Goal: Task Accomplishment & Management: Manage account settings

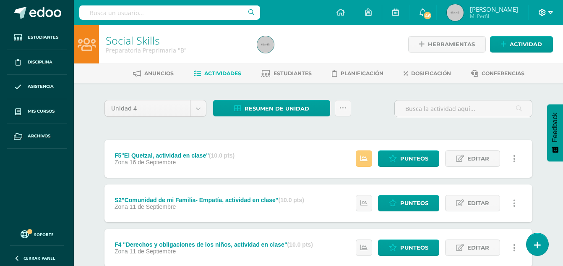
click at [548, 14] on icon at bounding box center [550, 13] width 5 height 8
click at [531, 43] on span "Configuración" at bounding box center [524, 45] width 39 height 8
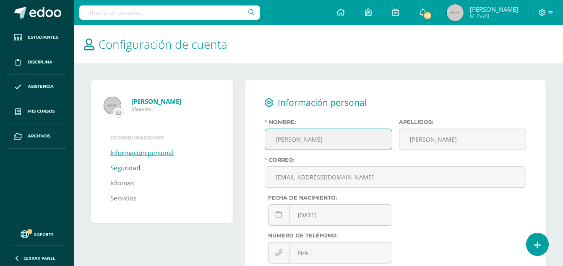
click at [134, 166] on link "Seguridad" at bounding box center [125, 167] width 30 height 15
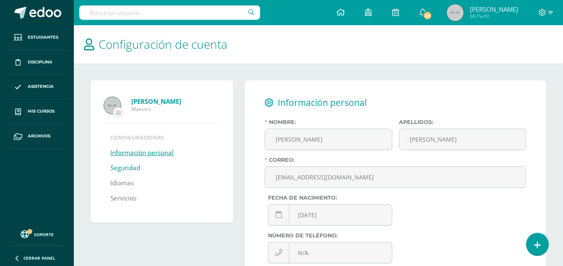
click at [130, 170] on link "Seguridad" at bounding box center [125, 167] width 30 height 15
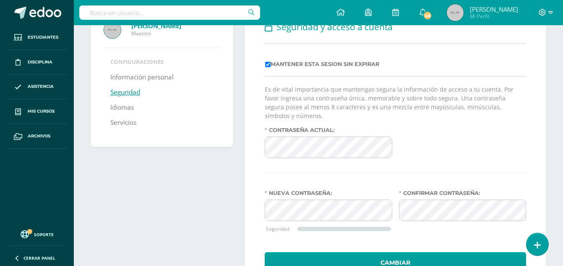
scroll to position [78, 0]
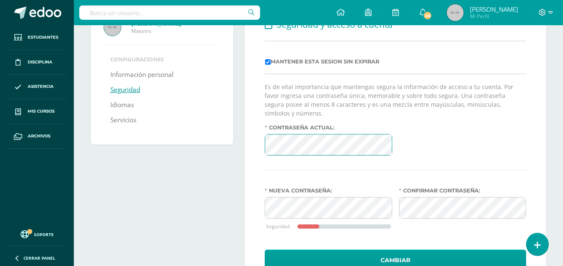
drag, startPoint x: 429, startPoint y: 130, endPoint x: 394, endPoint y: 131, distance: 34.8
click at [429, 130] on div "Contraseña actual:" at bounding box center [395, 143] width 268 height 38
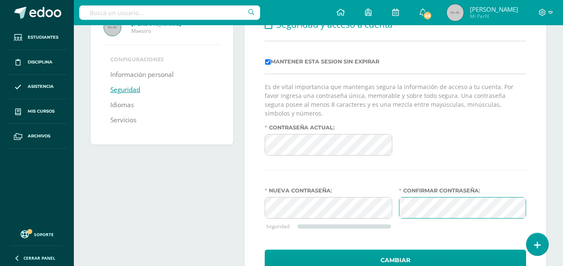
scroll to position [104, 0]
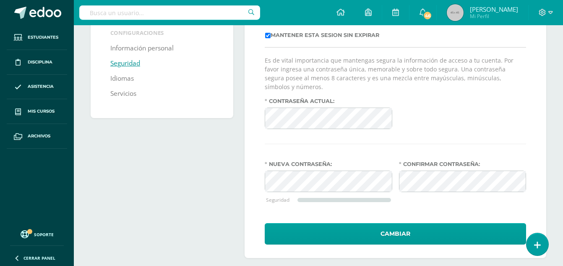
click at [396, 205] on div "Confirmar contraseña:" at bounding box center [463, 188] width 134 height 54
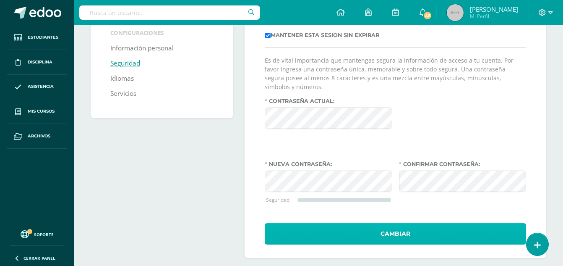
click at [400, 226] on button "Cambiar" at bounding box center [395, 233] width 261 height 21
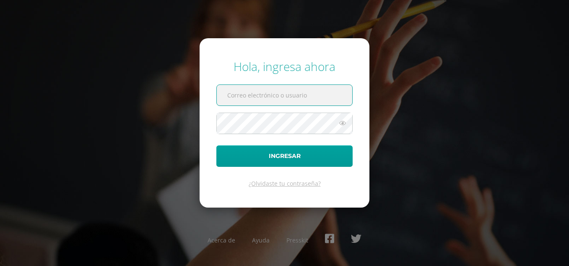
type input "dcruz@bilinguesanjuan.edu.gt"
click at [340, 123] on icon at bounding box center [342, 123] width 11 height 10
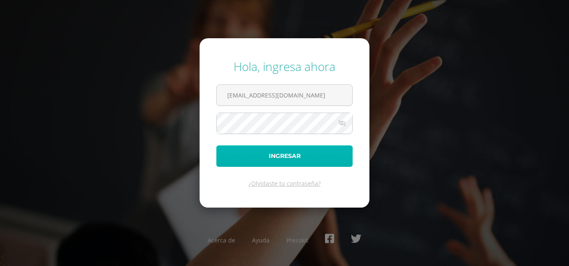
click at [286, 156] on button "Ingresar" at bounding box center [284, 155] width 136 height 21
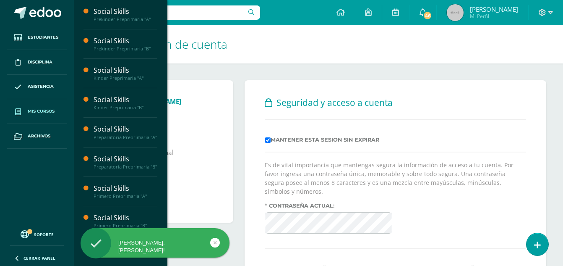
click at [43, 112] on span "Mis cursos" at bounding box center [41, 111] width 27 height 7
